Goal: Task Accomplishment & Management: Use online tool/utility

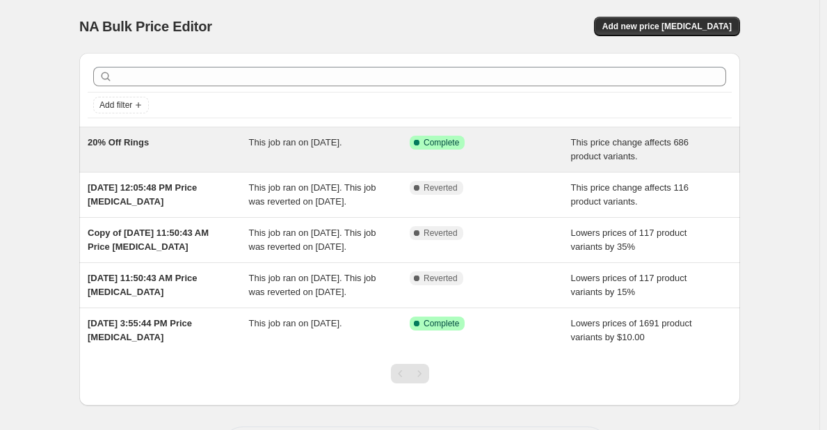
click at [144, 151] on div "20% Off Rings" at bounding box center [168, 150] width 161 height 28
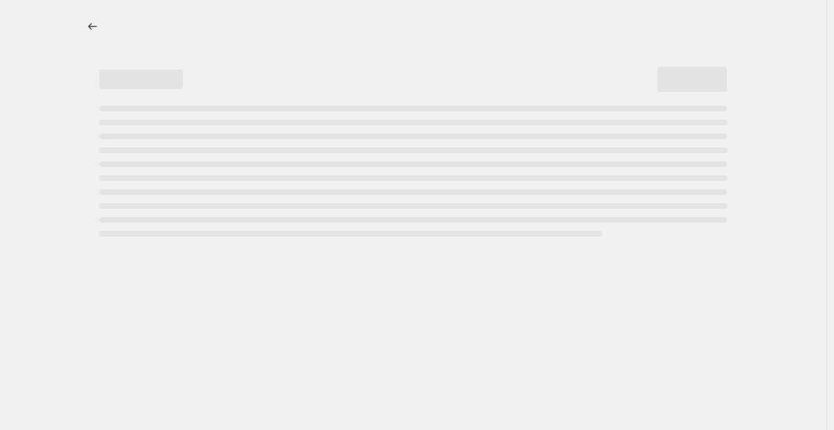
select select "pcap"
select select "no_change"
select select "collection"
select select "not_equal"
select select "collection"
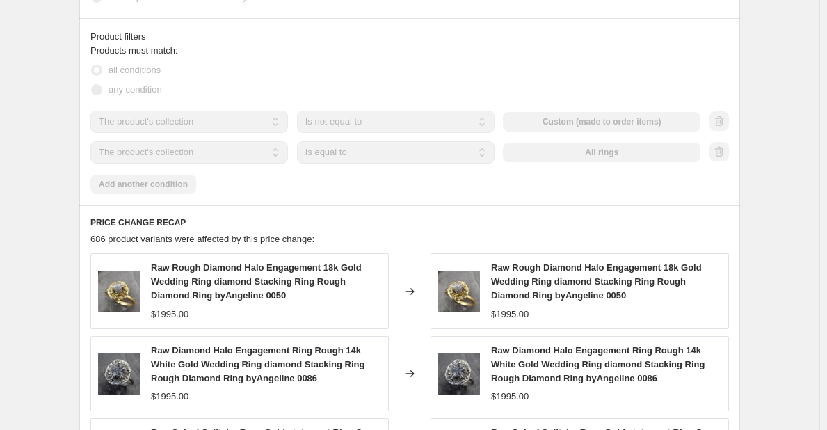
scroll to position [974, 0]
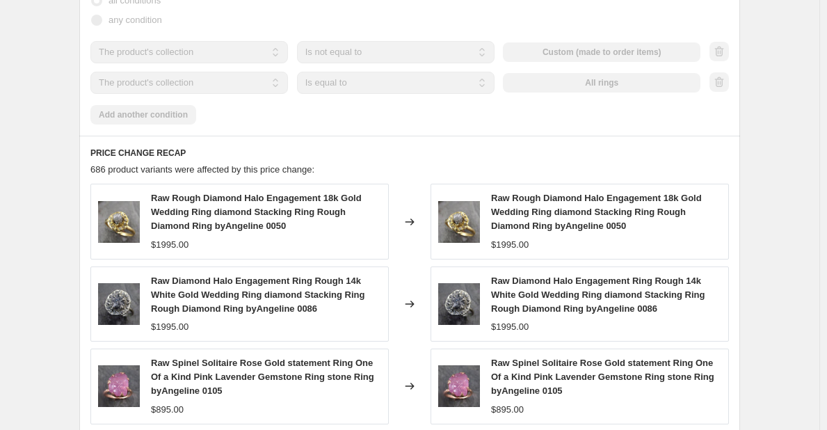
click at [211, 222] on span "Raw Rough Diamond Halo Engagement 18k Gold Wedding Ring diamond Stacking Ring R…" at bounding box center [256, 212] width 211 height 38
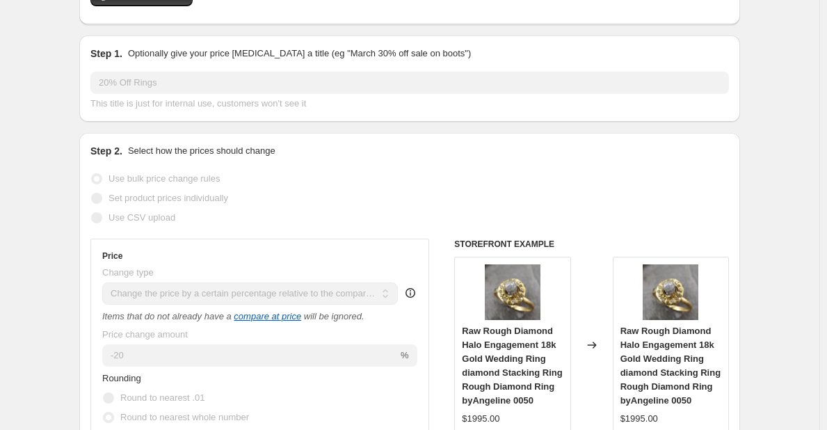
scroll to position [0, 0]
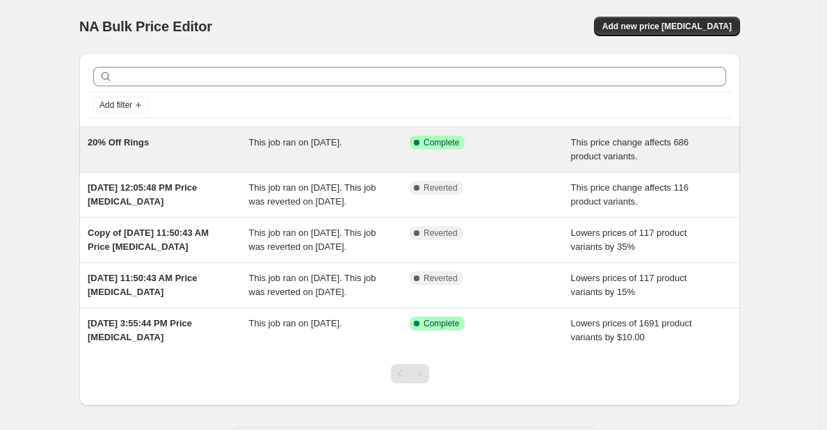
click at [152, 147] on div "20% Off Rings" at bounding box center [168, 150] width 161 height 28
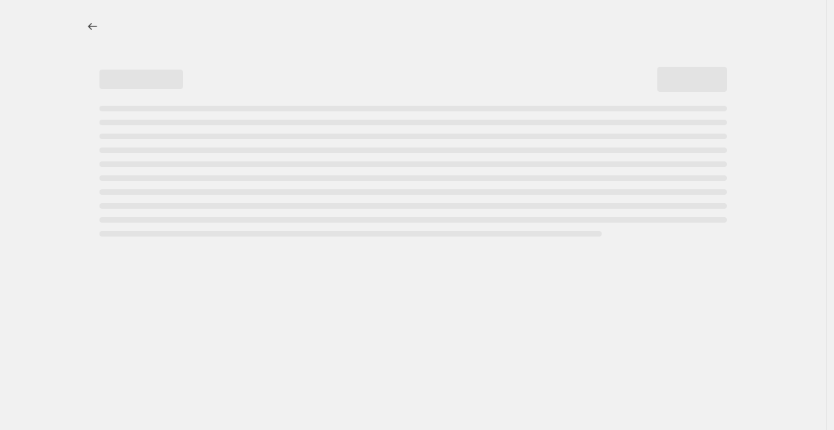
select select "pcap"
select select "no_change"
select select "not_equal"
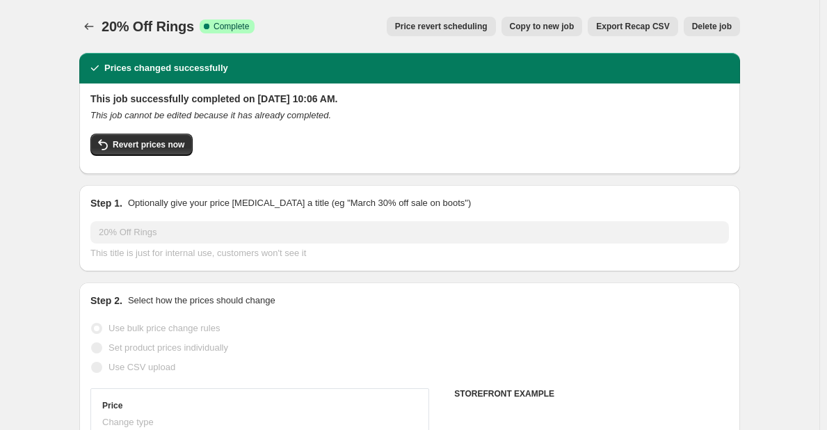
select select "collection"
